Goal: Task Accomplishment & Management: Use online tool/utility

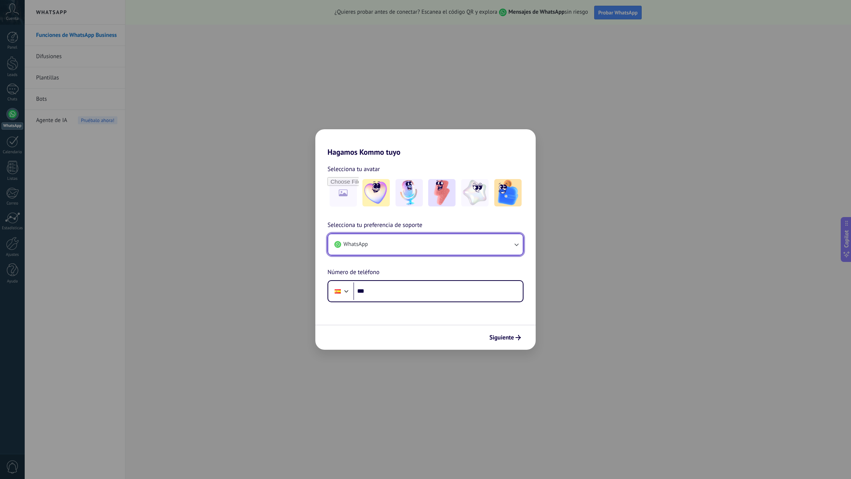
click at [516, 244] on icon "button" at bounding box center [516, 244] width 8 height 8
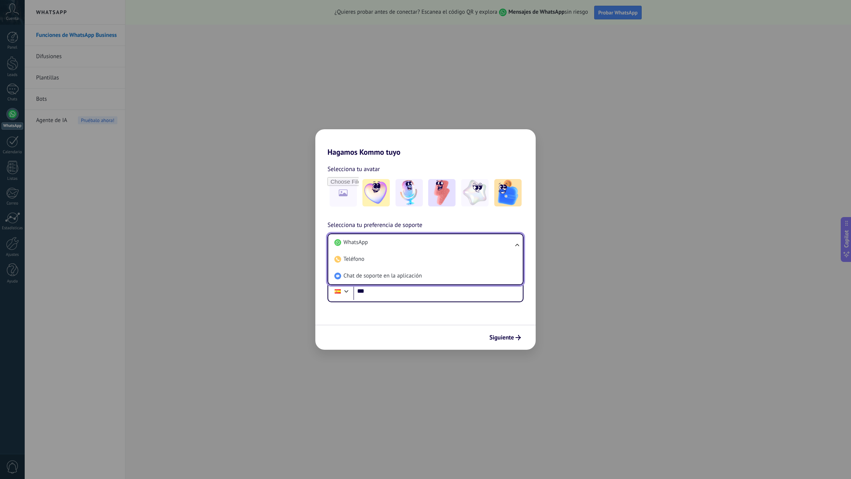
click at [516, 244] on ul "WhatsApp Teléfono Chat de soporte en la aplicación" at bounding box center [425, 259] width 196 height 52
drag, startPoint x: 410, startPoint y: 251, endPoint x: 398, endPoint y: 250, distance: 11.5
click at [408, 251] on li "Teléfono" at bounding box center [423, 259] width 185 height 17
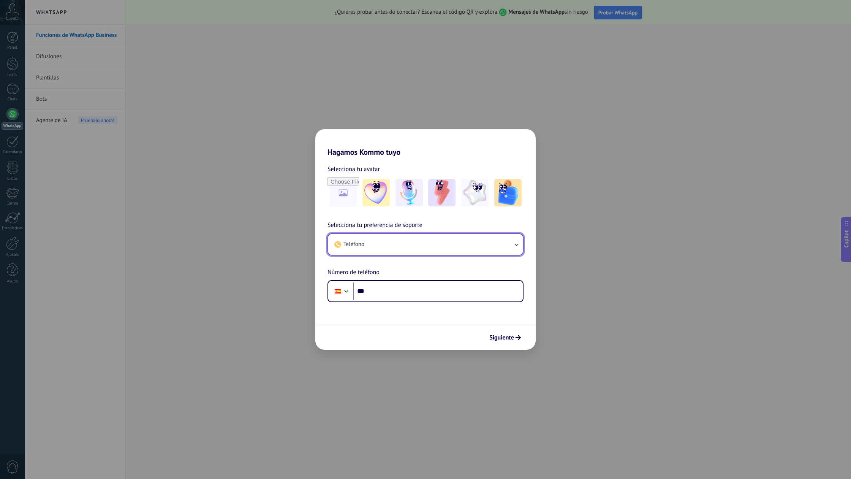
click at [514, 244] on icon "button" at bounding box center [516, 244] width 8 height 8
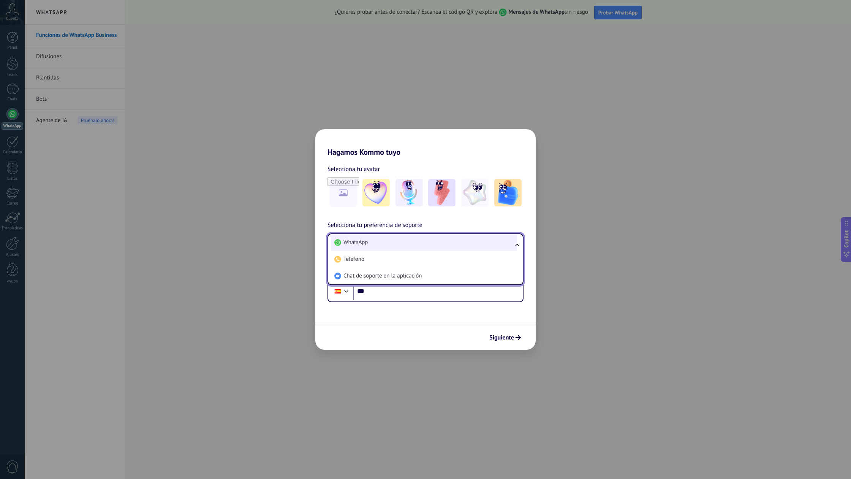
click at [364, 241] on span "WhatsApp" at bounding box center [355, 243] width 24 height 8
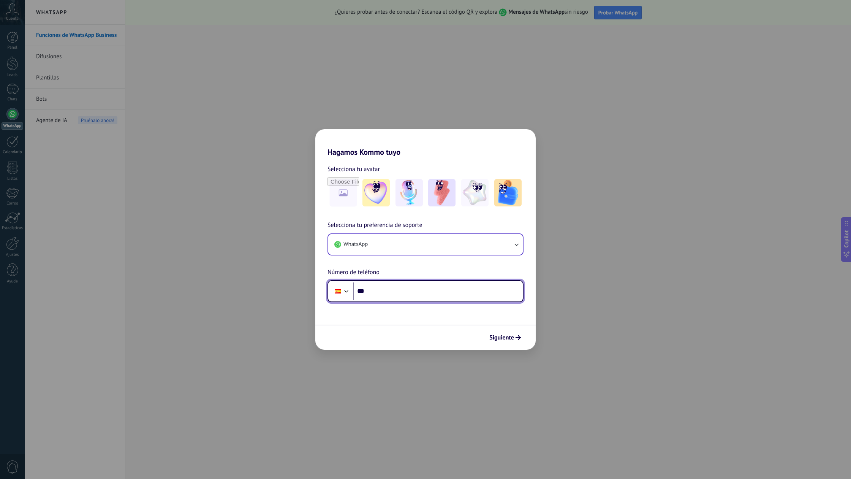
click at [398, 291] on input "***" at bounding box center [437, 290] width 169 height 17
type input "**********"
click at [498, 337] on span "Siguiente" at bounding box center [501, 337] width 25 height 5
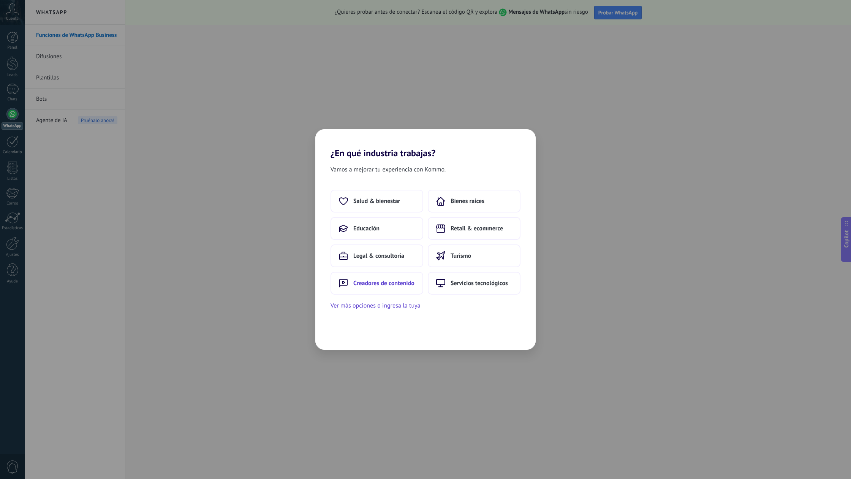
click at [397, 286] on span "Creadores de contenido" at bounding box center [383, 283] width 61 height 8
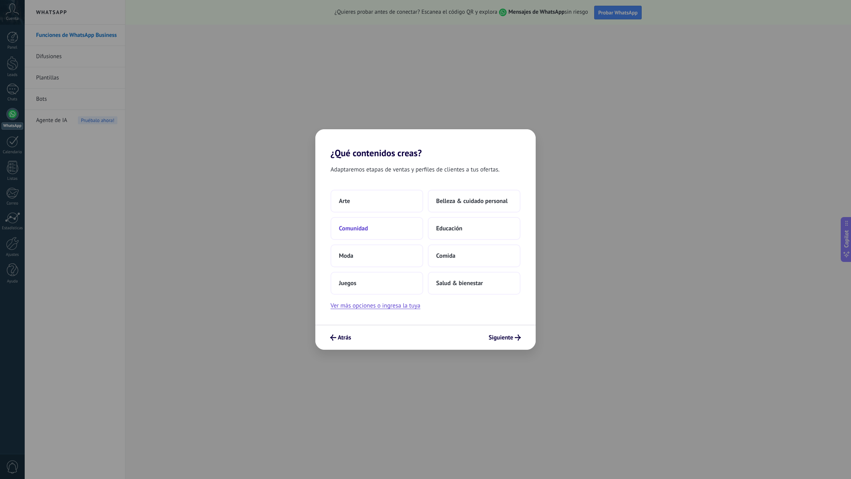
click at [362, 230] on span "Comunidad" at bounding box center [353, 228] width 29 height 8
click at [350, 202] on span "Solo yo" at bounding box center [348, 201] width 19 height 8
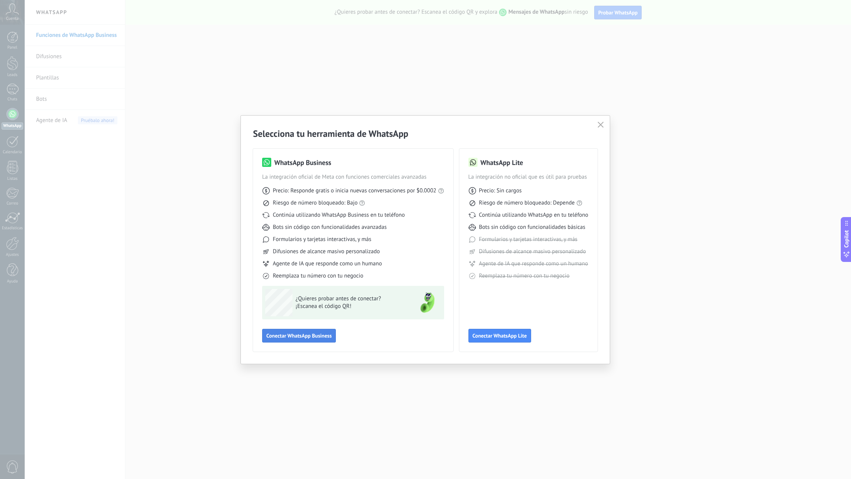
click at [322, 336] on span "Conectar WhatsApp Business" at bounding box center [298, 335] width 65 height 5
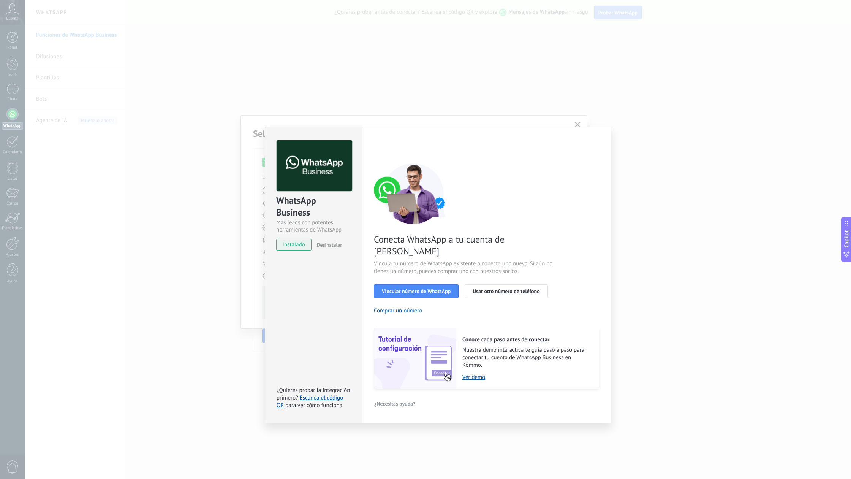
click at [303, 247] on span "instalado" at bounding box center [294, 244] width 35 height 11
click at [430, 286] on div "Conecta WhatsApp a tu cuenta de Kommo Vincula tu número de WhatsApp existente o…" at bounding box center [487, 276] width 226 height 226
click at [430, 288] on span "Vincular número de WhatsApp" at bounding box center [416, 290] width 69 height 5
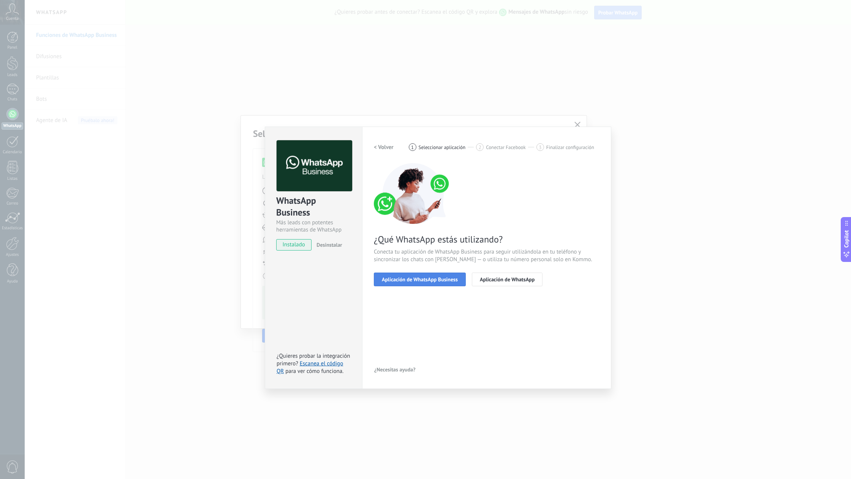
click at [417, 280] on span "Aplicación de WhatsApp Business" at bounding box center [420, 279] width 76 height 5
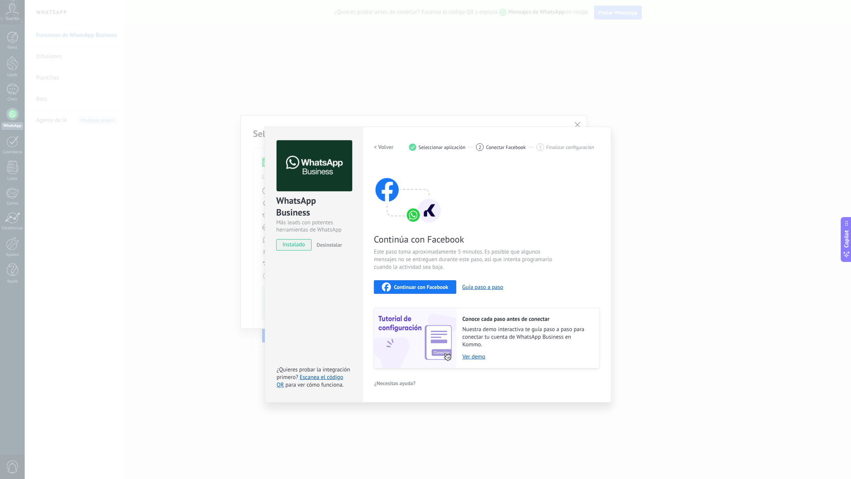
click at [425, 291] on button "Continuar con Facebook" at bounding box center [415, 287] width 82 height 14
click at [578, 126] on div "Configuraciones Autorizaciones This tab logs the users who have granted integra…" at bounding box center [486, 264] width 249 height 276
click at [579, 121] on div "WhatsApp Business Más leads con potentes herramientas de WhatsApp instalado Des…" at bounding box center [438, 239] width 826 height 479
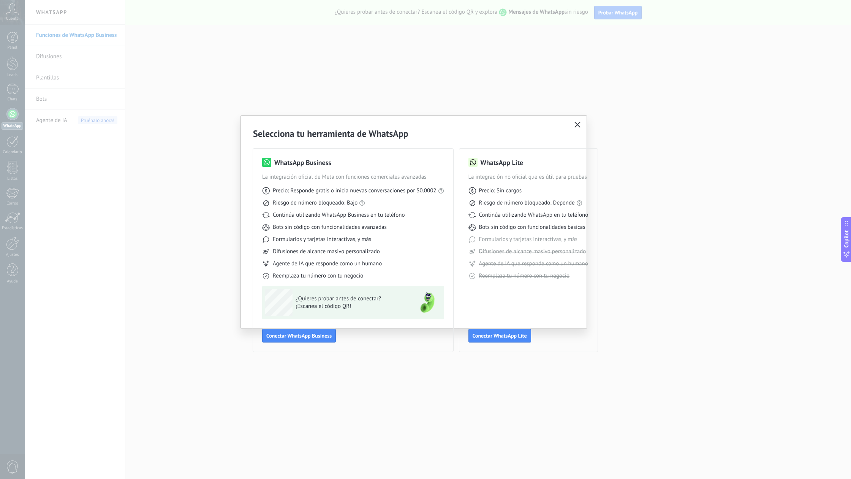
click at [577, 124] on icon "button" at bounding box center [577, 125] width 6 height 6
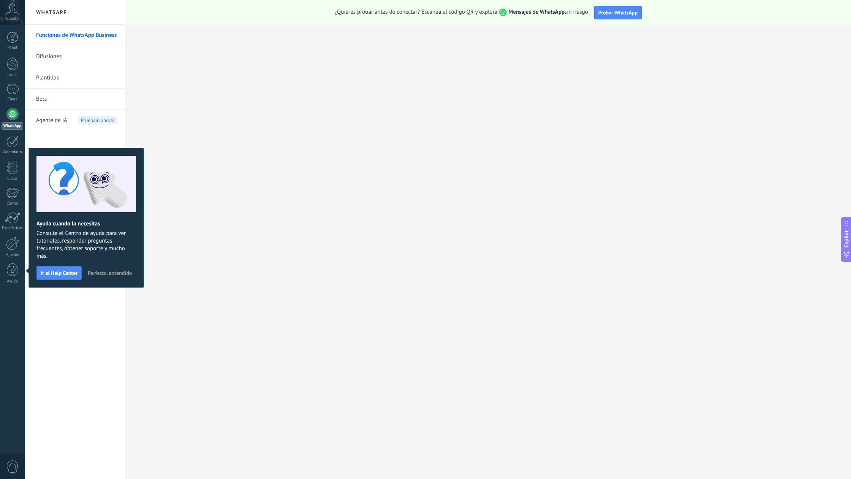
click at [13, 17] on span "Cuenta" at bounding box center [12, 18] width 13 height 5
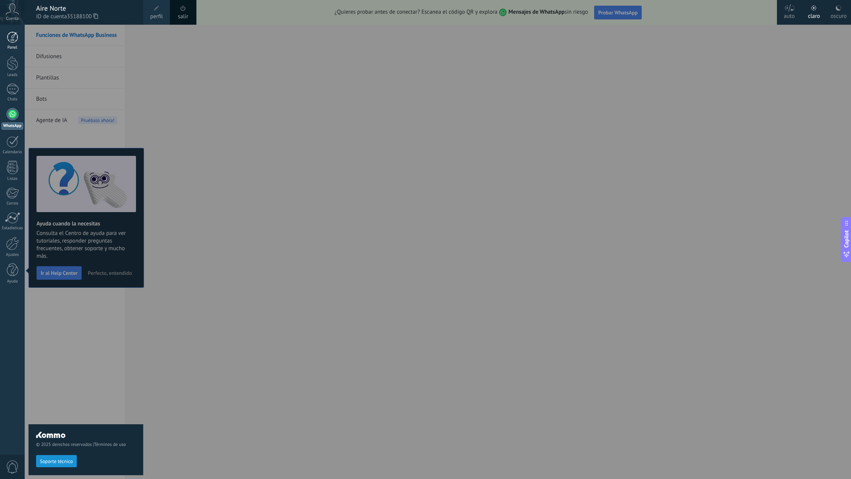
click at [14, 36] on div at bounding box center [12, 37] width 11 height 11
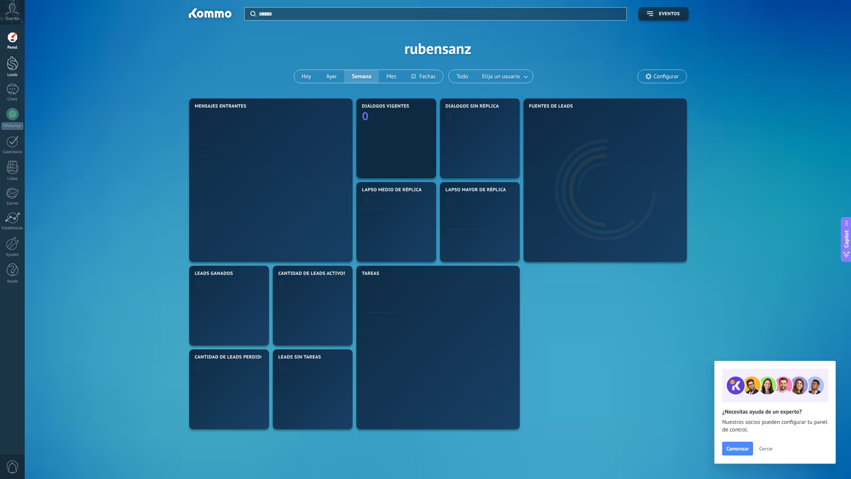
click at [14, 59] on div at bounding box center [12, 63] width 11 height 14
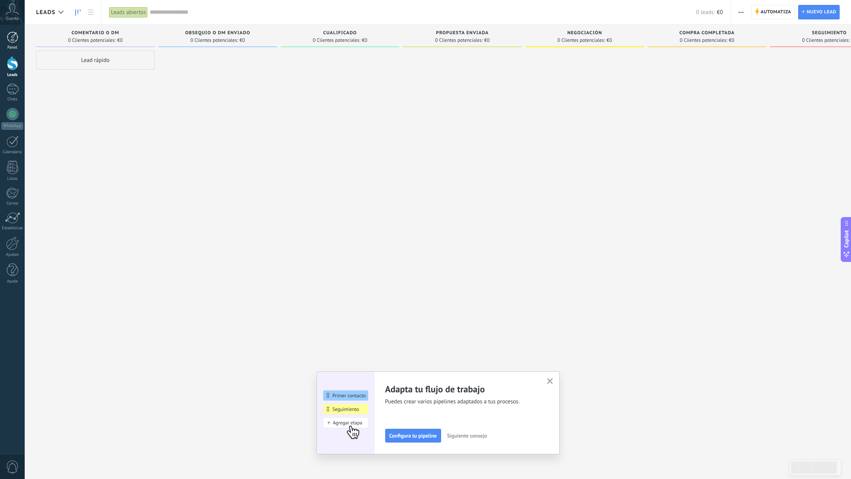
click at [11, 38] on div at bounding box center [12, 37] width 11 height 11
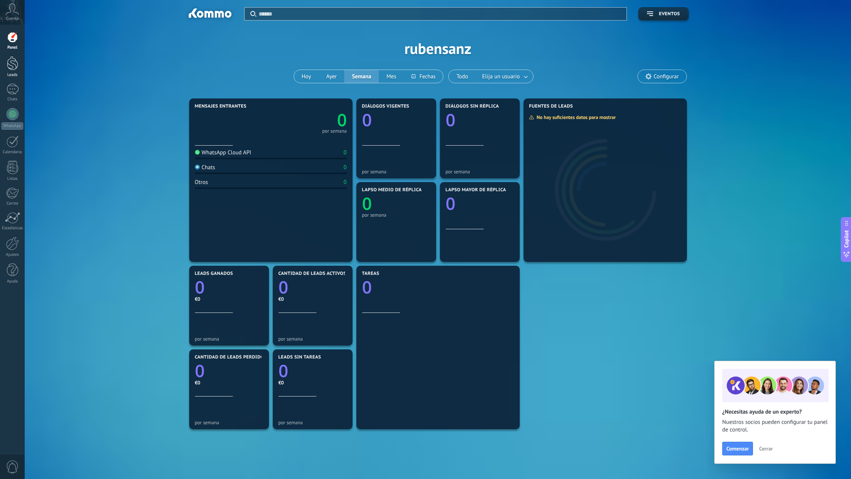
click at [13, 60] on div at bounding box center [12, 63] width 11 height 14
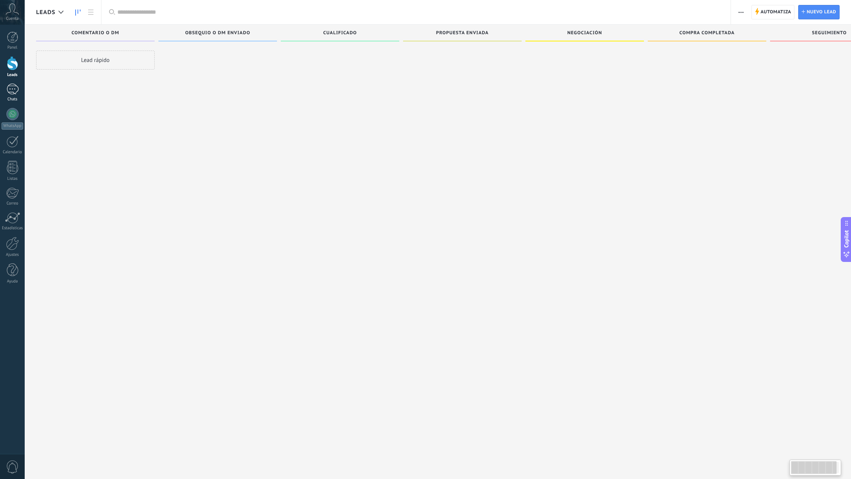
click at [16, 86] on div at bounding box center [12, 89] width 12 height 11
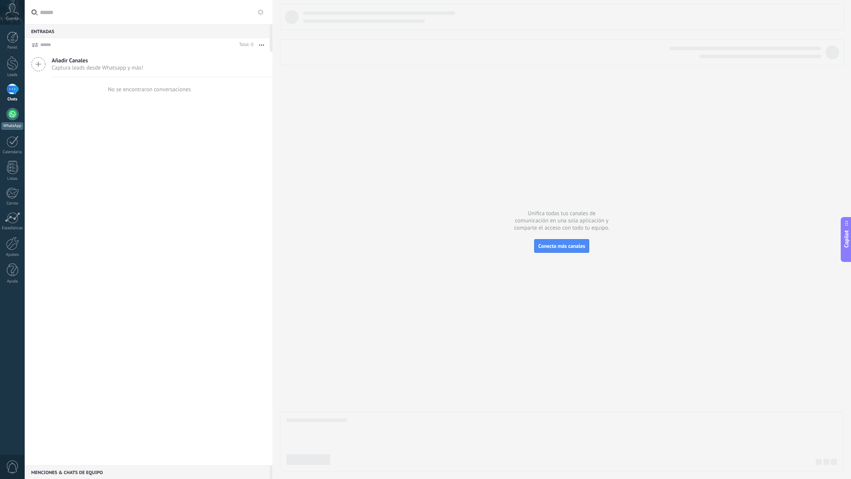
click at [15, 112] on div at bounding box center [12, 114] width 12 height 12
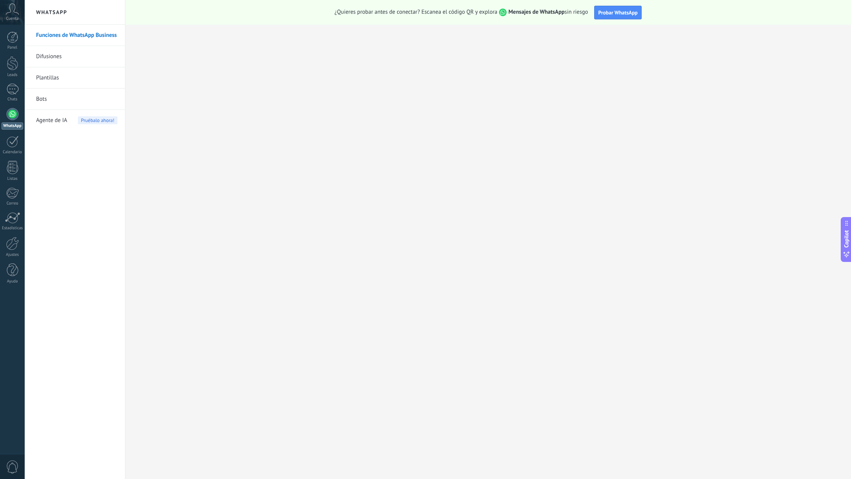
click at [17, 22] on div "Cuenta" at bounding box center [12, 12] width 25 height 25
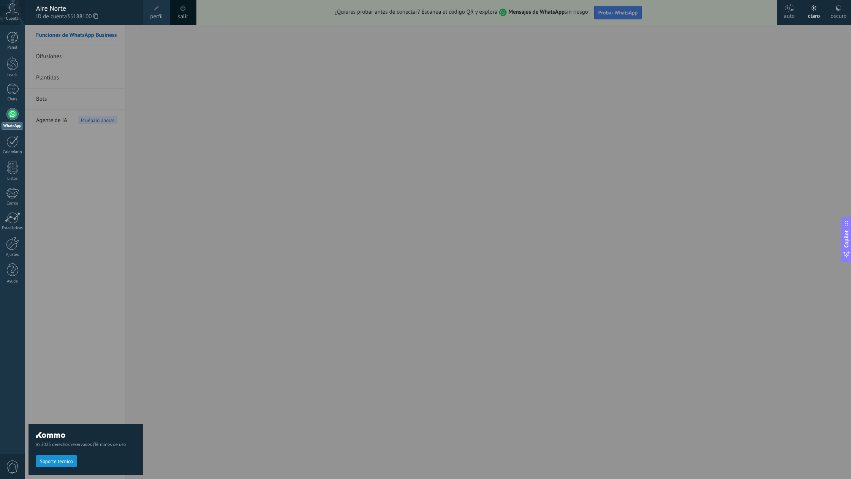
click at [177, 106] on div at bounding box center [450, 239] width 851 height 479
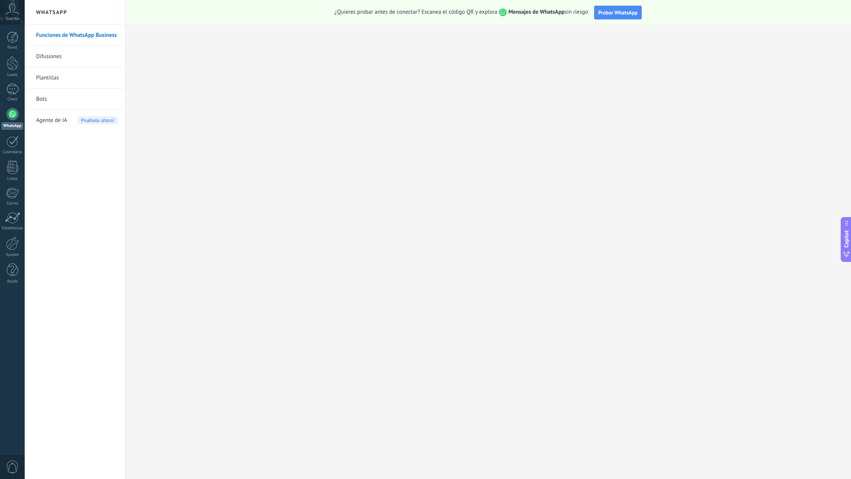
click at [44, 13] on h2 "WhatsApp" at bounding box center [74, 12] width 81 height 25
click at [438, 15] on span "¿Quieres probar antes de conectar? Escanea el código QR y explora Mensajes de W…" at bounding box center [461, 12] width 253 height 8
click at [614, 16] on span "Probar WhatsApp" at bounding box center [618, 12] width 40 height 7
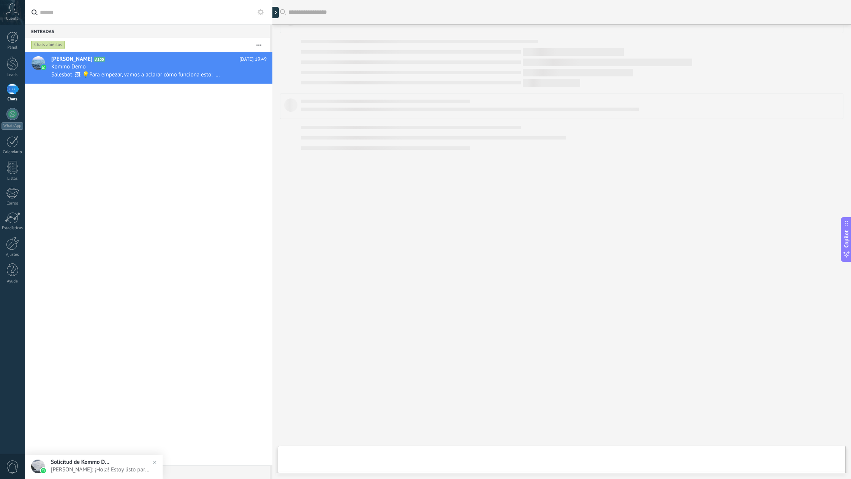
scroll to position [24, 0]
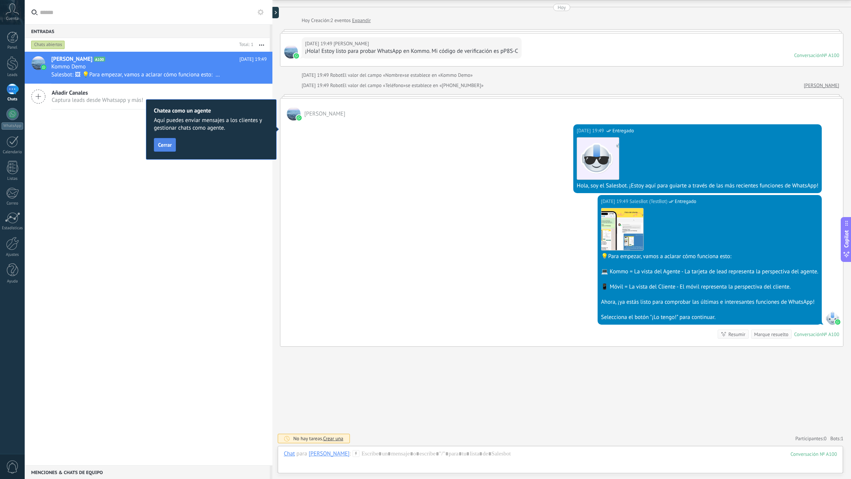
click at [169, 148] on button "Cerrar" at bounding box center [165, 145] width 22 height 14
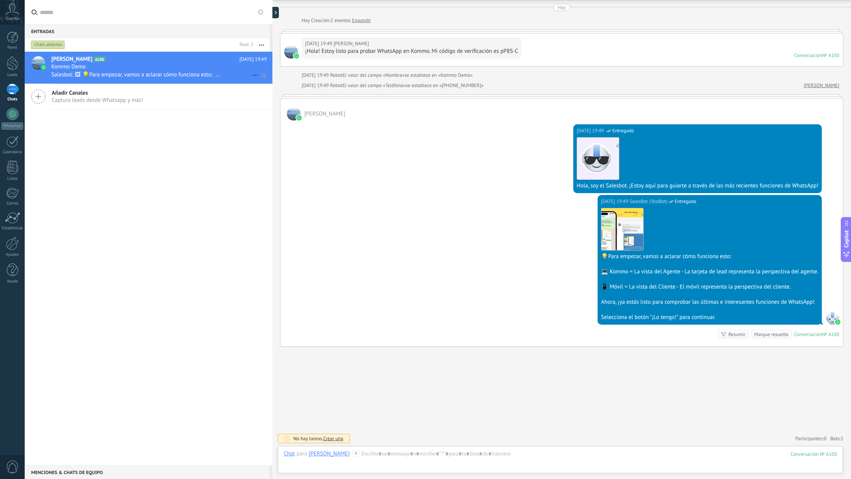
click at [181, 76] on span "Salesbot: 🖼 💡Para empezar, vamos a aclarar cómo funciona esto: 💻 Kommo = La vis…" at bounding box center [138, 74] width 174 height 7
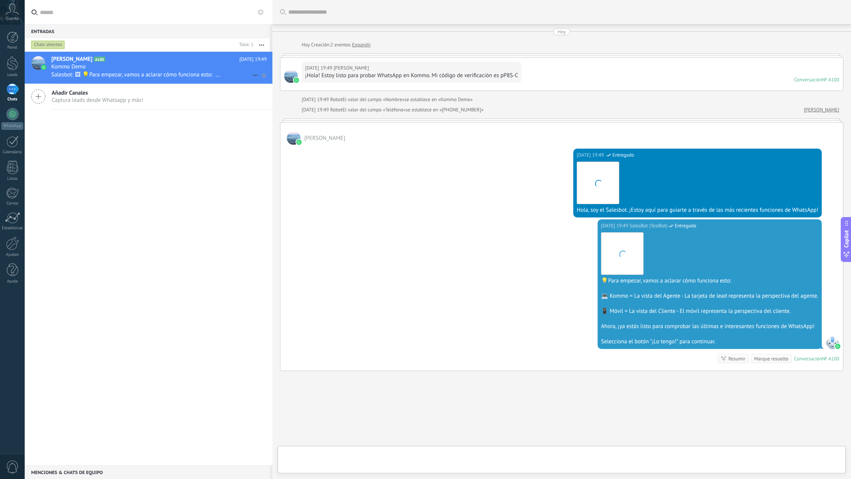
scroll to position [24, 0]
